Goal: Information Seeking & Learning: Find specific fact

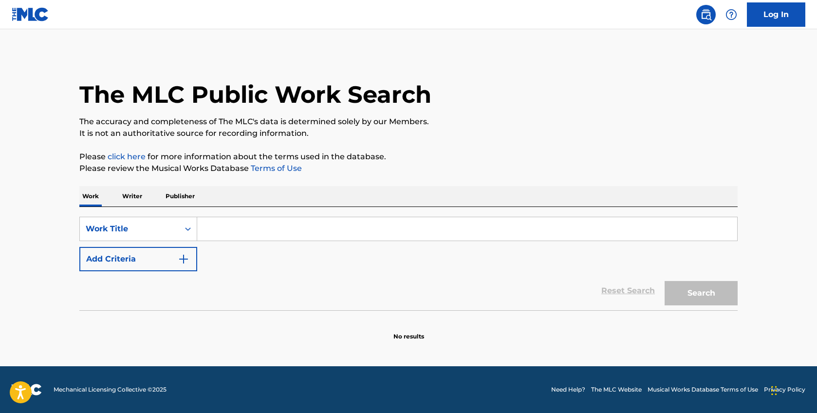
click at [303, 228] on input "Search Form" at bounding box center [467, 228] width 540 height 23
type input "always on time"
click at [707, 293] on button "Search" at bounding box center [700, 293] width 73 height 24
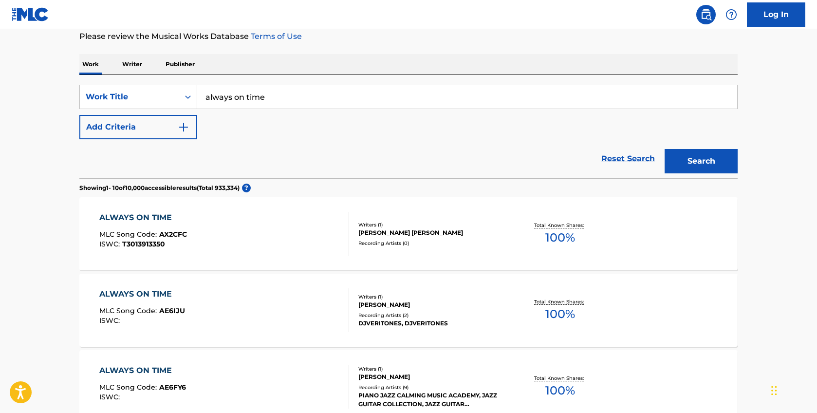
scroll to position [123, 0]
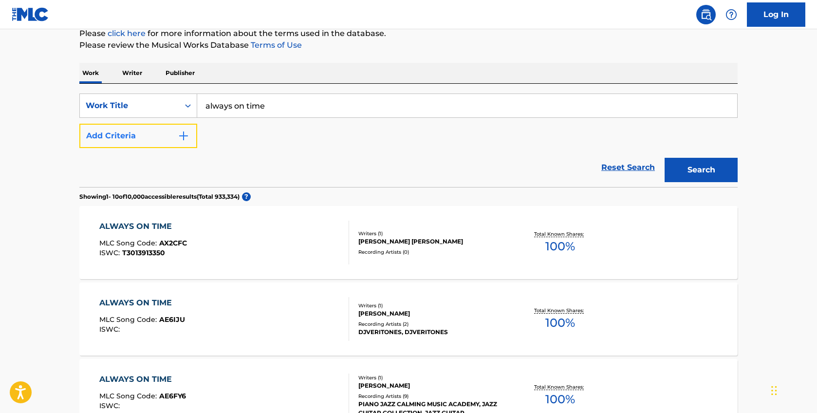
click at [174, 136] on button "Add Criteria" at bounding box center [138, 136] width 118 height 24
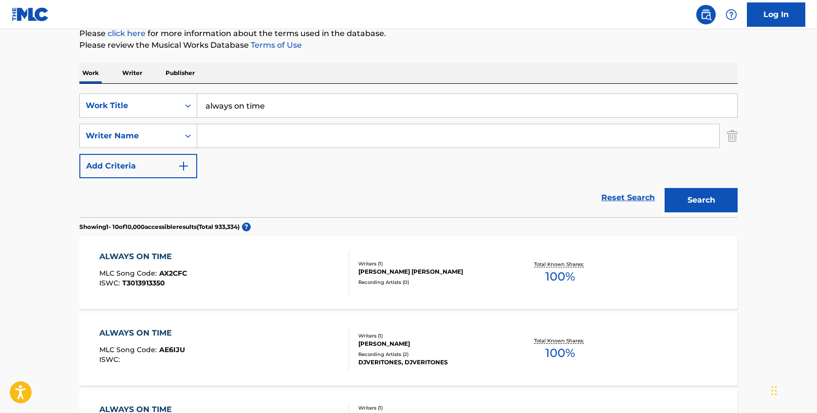
click at [225, 135] on input "Search Form" at bounding box center [458, 135] width 522 height 23
click at [664, 188] on button "Search" at bounding box center [700, 200] width 73 height 24
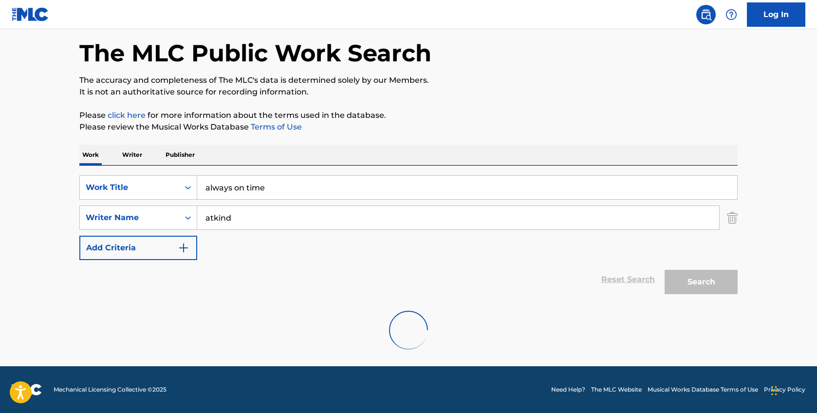
scroll to position [10, 0]
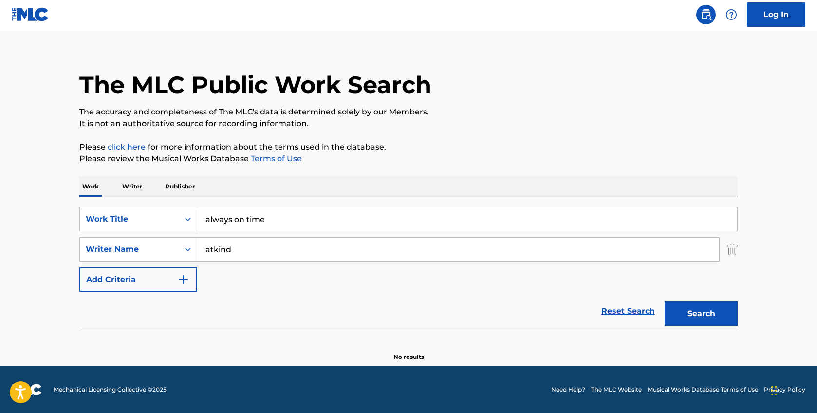
click at [248, 257] on input "atkind" at bounding box center [458, 249] width 522 height 23
type input "[PERSON_NAME]"
click at [664, 301] on button "Search" at bounding box center [700, 313] width 73 height 24
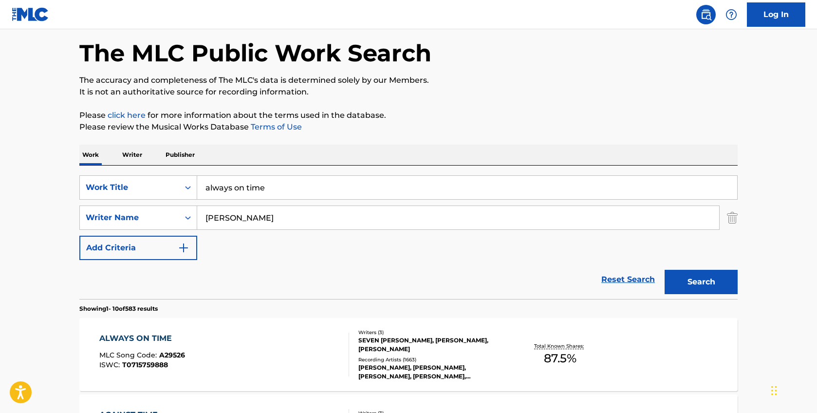
scroll to position [123, 0]
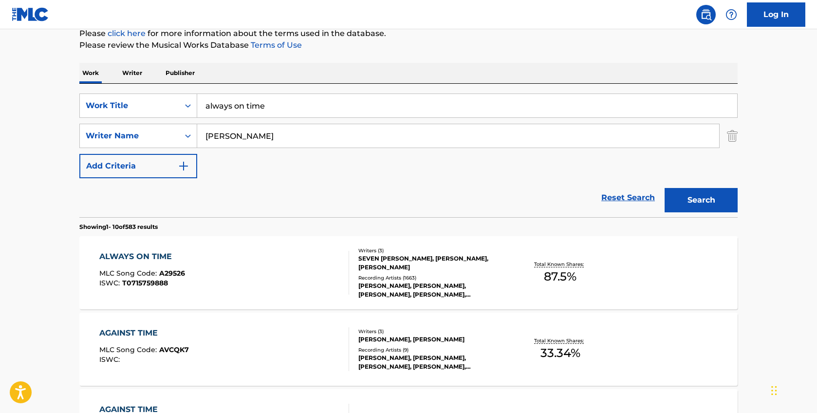
click at [432, 255] on div "SEVEN [PERSON_NAME], [PERSON_NAME], [PERSON_NAME]" at bounding box center [431, 263] width 147 height 18
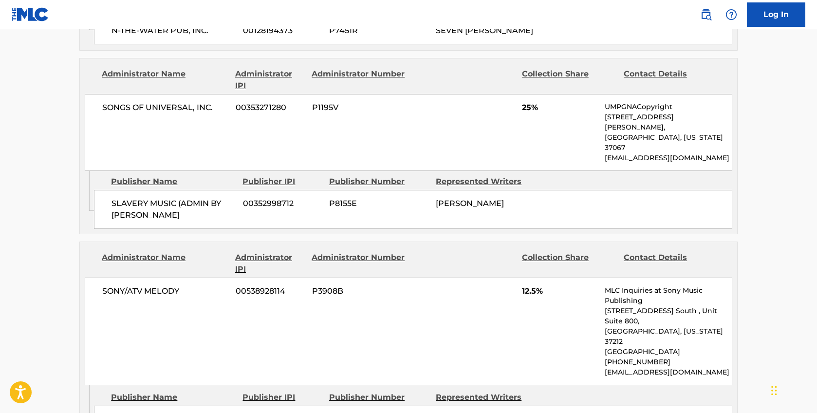
scroll to position [871, 0]
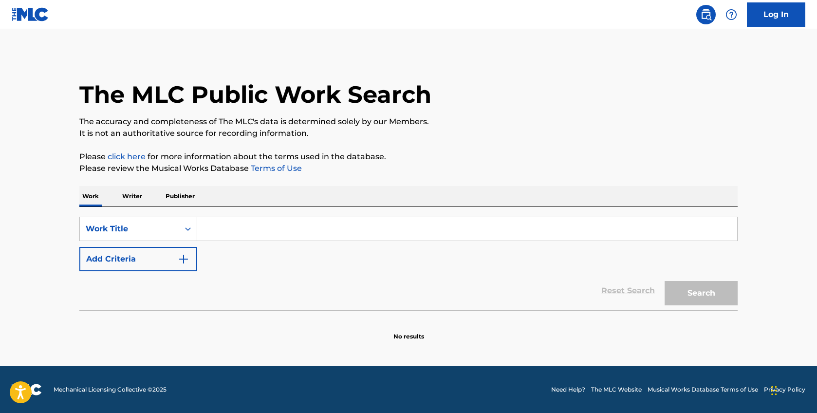
click at [276, 218] on input "Search Form" at bounding box center [467, 228] width 540 height 23
type input "party joint"
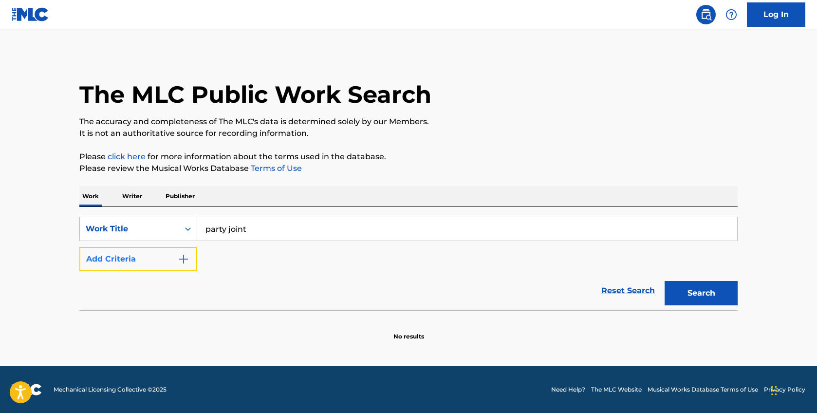
click at [182, 260] on img "Search Form" at bounding box center [184, 259] width 12 height 12
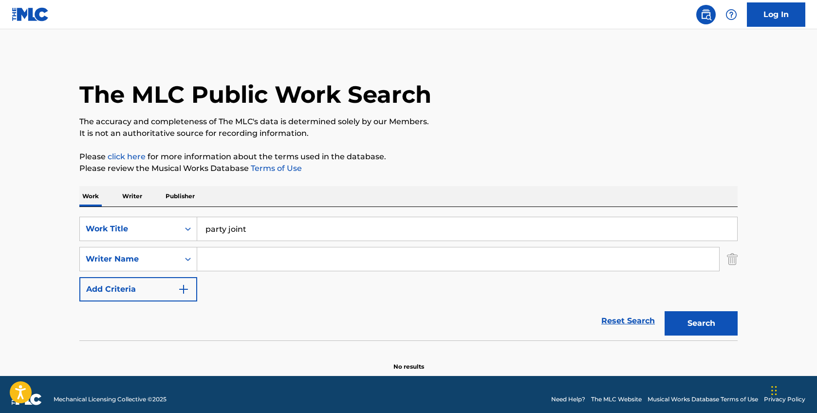
click at [225, 260] on input "Search Form" at bounding box center [458, 258] width 522 height 23
type input "[PERSON_NAME]"
click at [694, 320] on button "Search" at bounding box center [700, 323] width 73 height 24
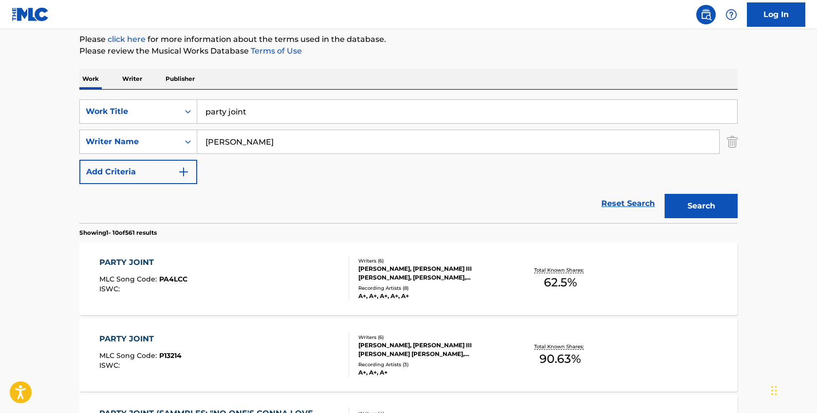
scroll to position [118, 0]
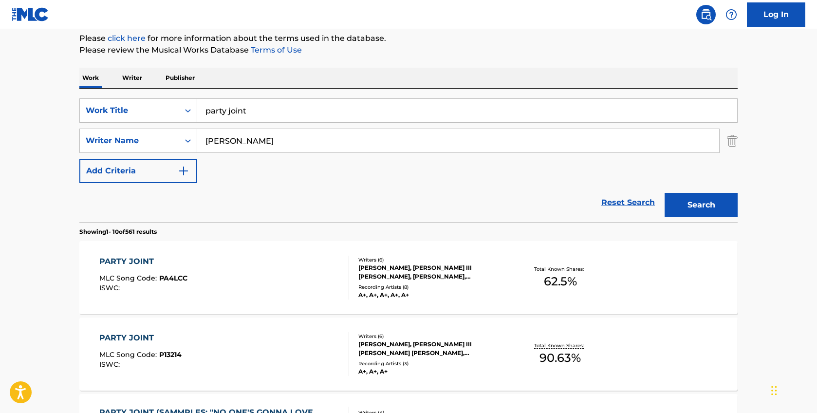
click at [420, 348] on div "TERRY LEWIS, JAMES SAMUEL III HARRIS, JOSEPH ROBERT SMITH, ANDRE LEVINS, CHARLE…" at bounding box center [431, 349] width 147 height 18
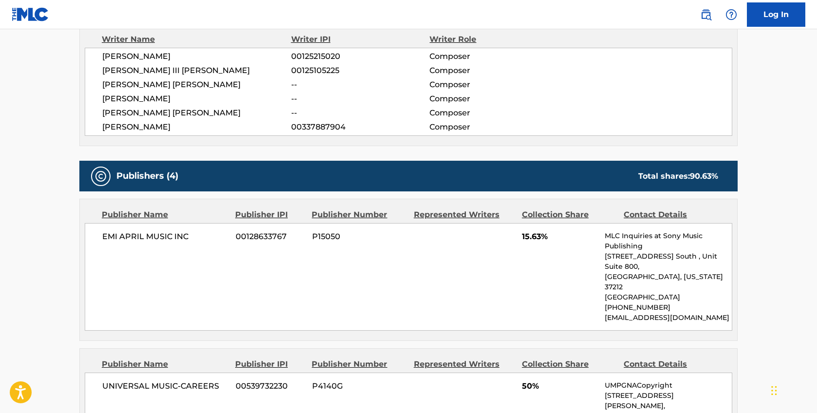
scroll to position [356, 0]
